Goal: Task Accomplishment & Management: Manage account settings

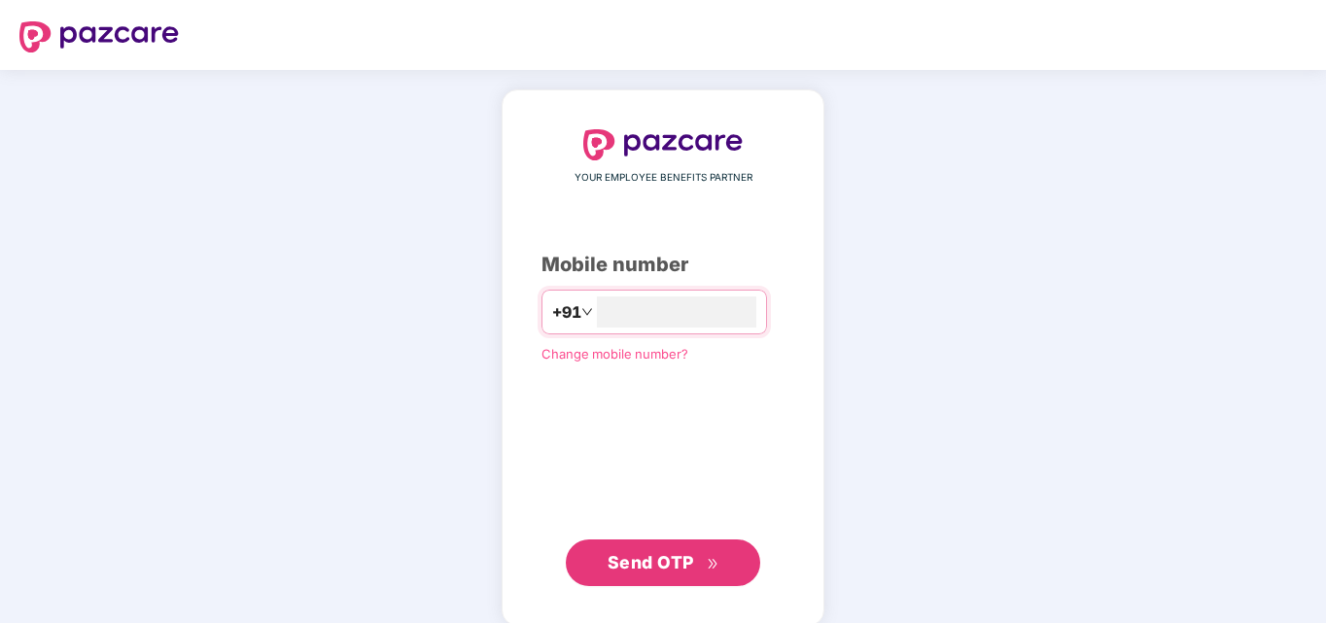
type input "**********"
click at [693, 554] on span "Send OTP" at bounding box center [651, 560] width 87 height 20
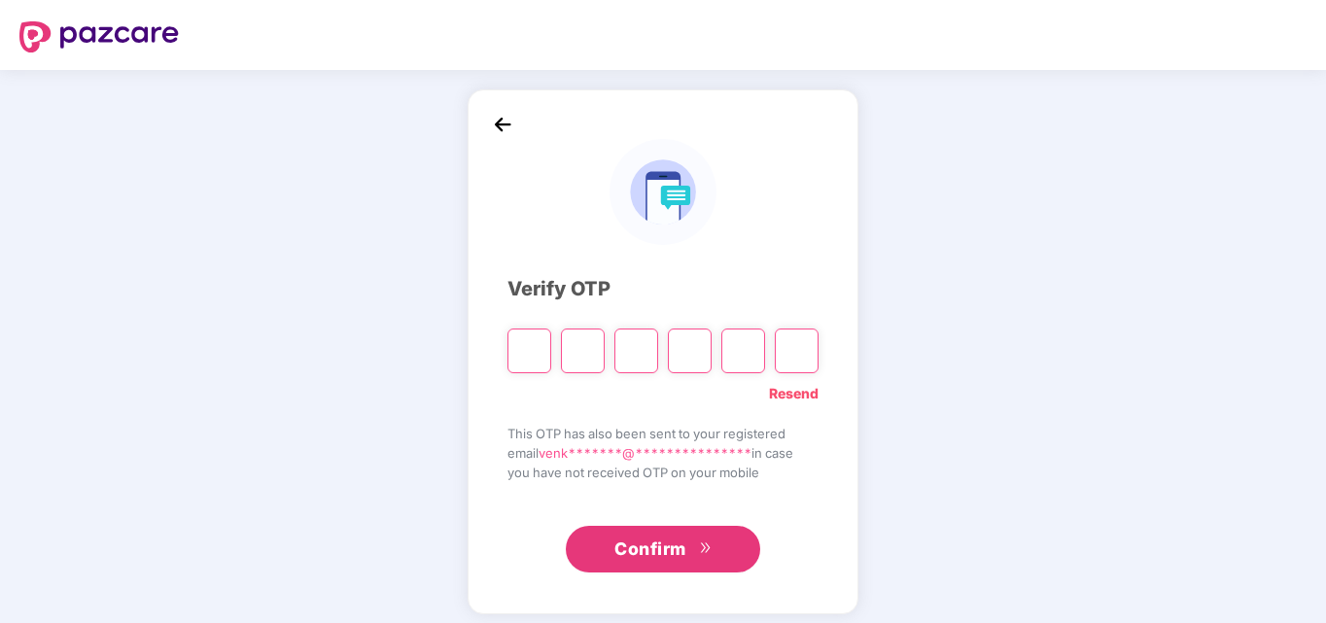
type input "*"
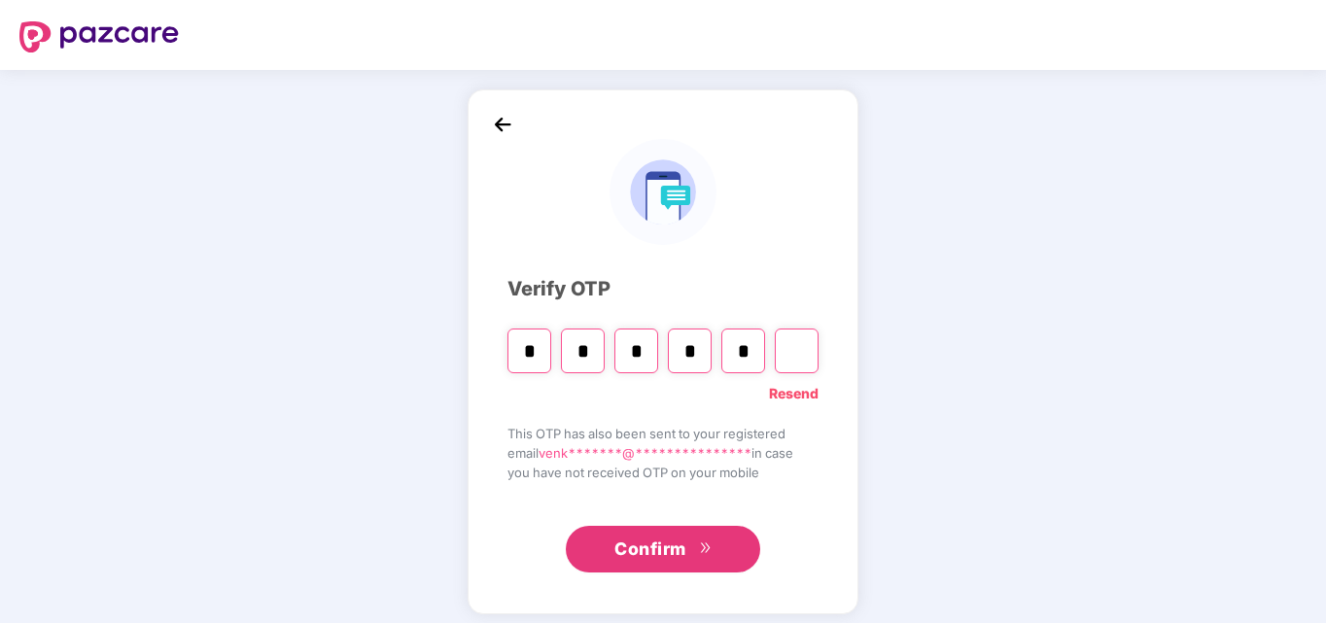
type input "*"
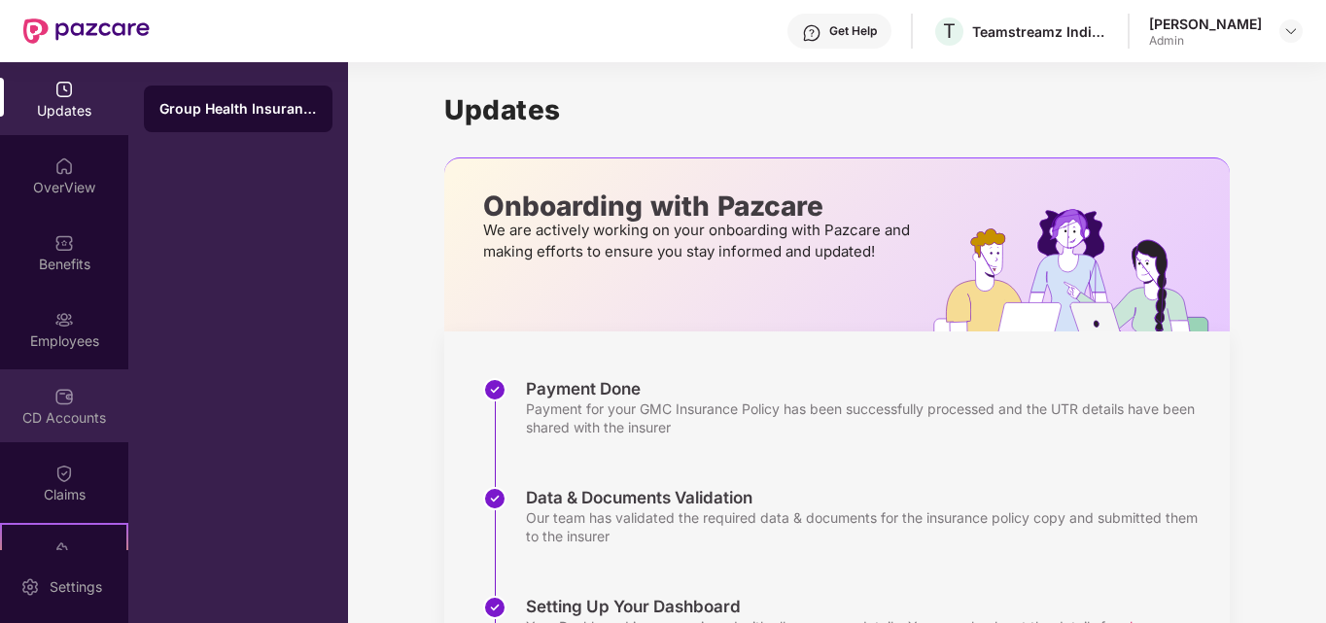
click at [69, 393] on img at bounding box center [63, 396] width 19 height 19
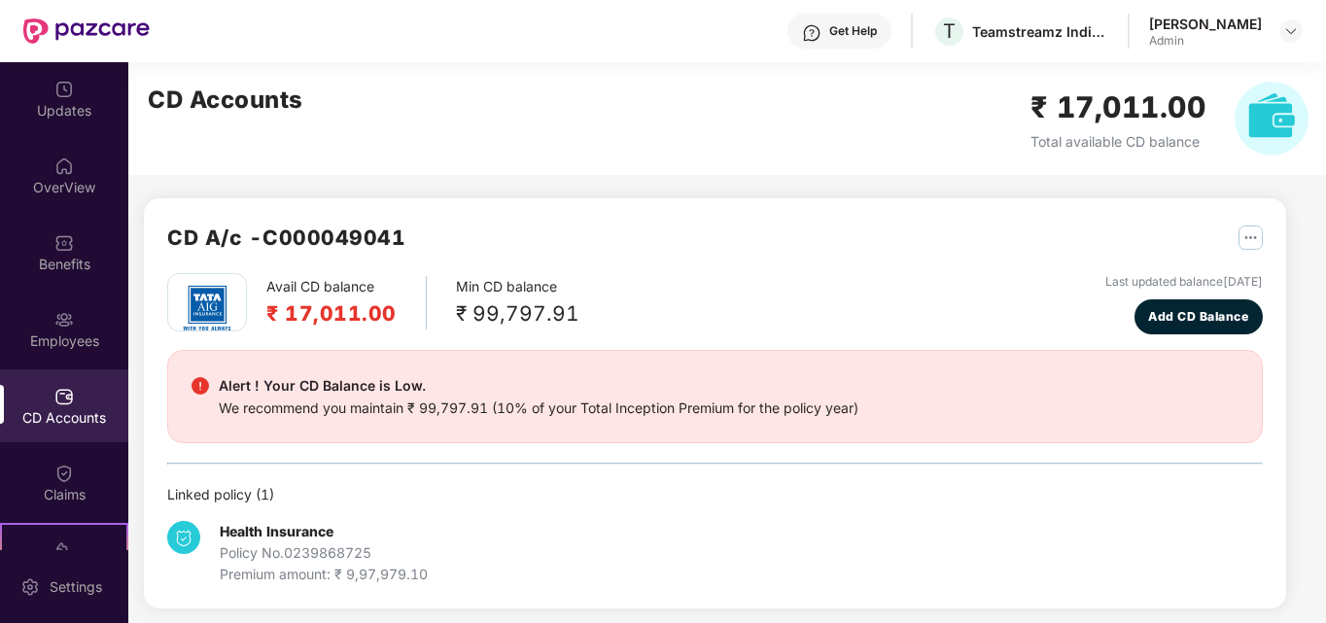
scroll to position [9, 0]
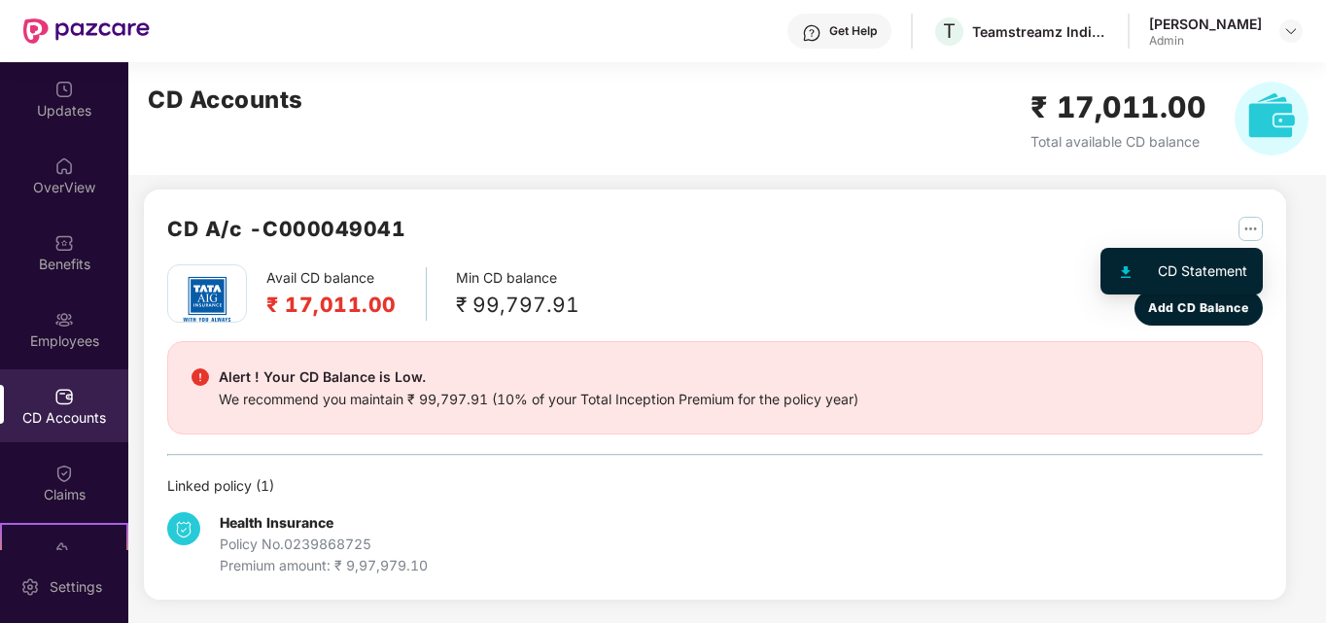
click at [1261, 232] on img "button" at bounding box center [1251, 229] width 24 height 24
click at [1133, 269] on div at bounding box center [1137, 271] width 42 height 21
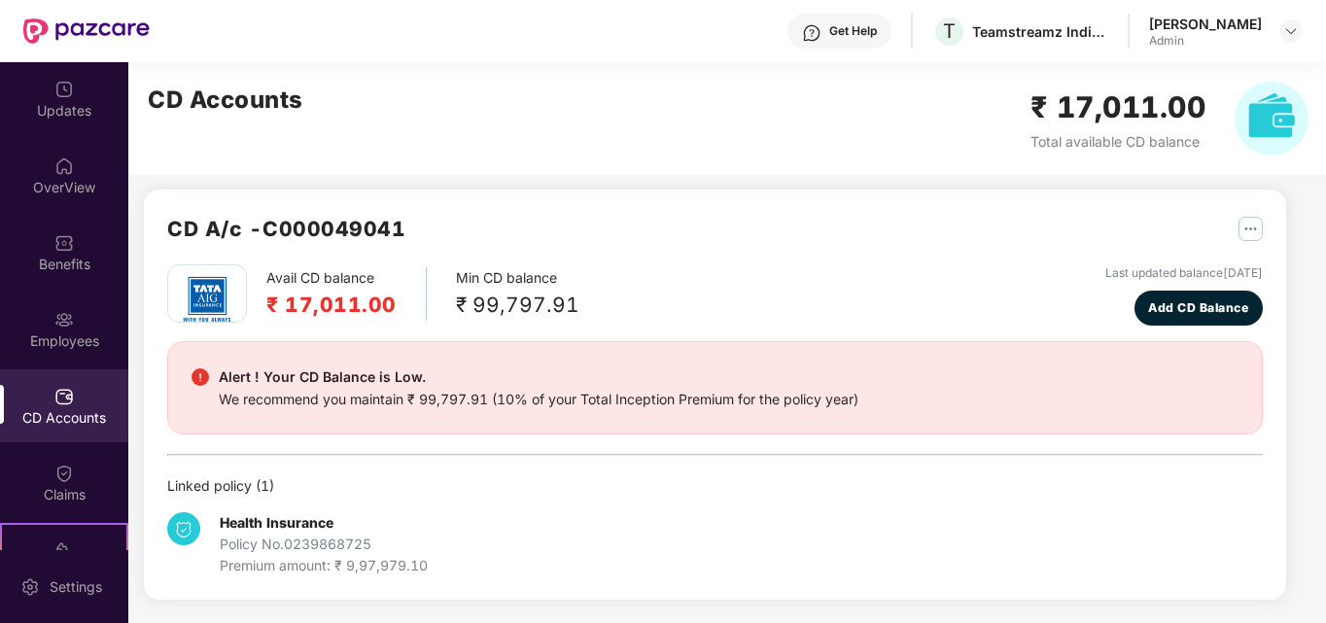
click at [1258, 113] on img at bounding box center [1272, 119] width 74 height 74
click at [1231, 263] on div "CD A/c - C000049041" at bounding box center [715, 239] width 1096 height 52
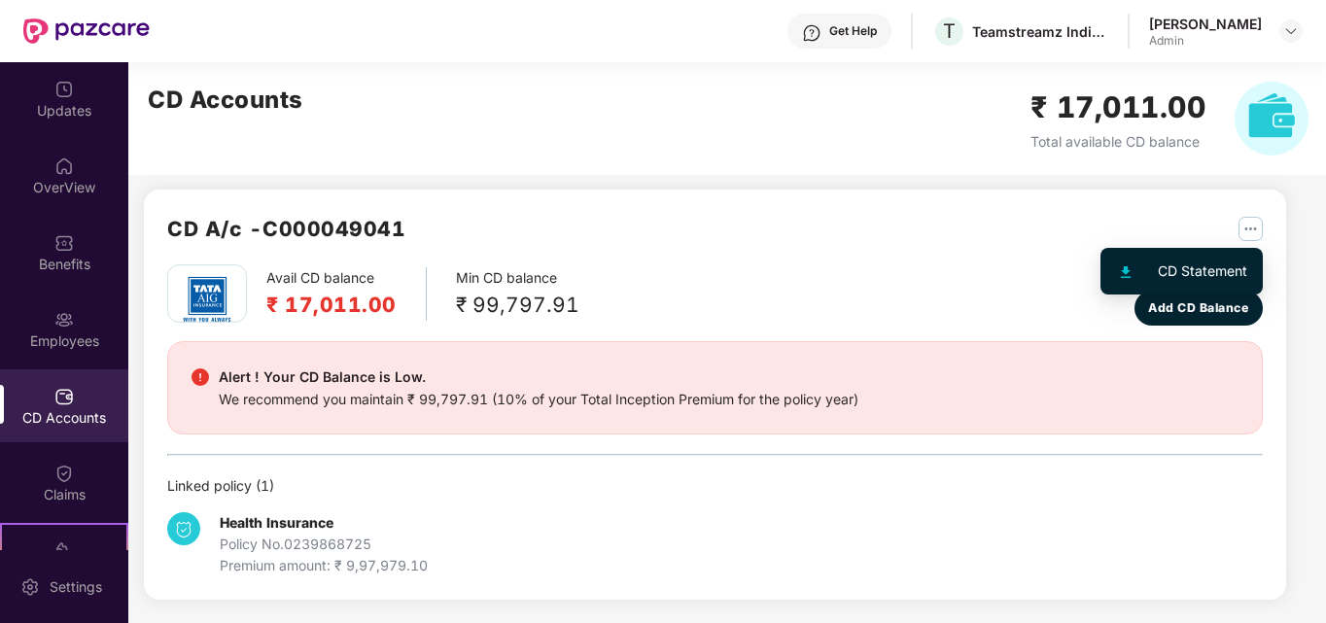
click at [1243, 228] on img "button" at bounding box center [1251, 229] width 24 height 24
